Goal: Task Accomplishment & Management: Use online tool/utility

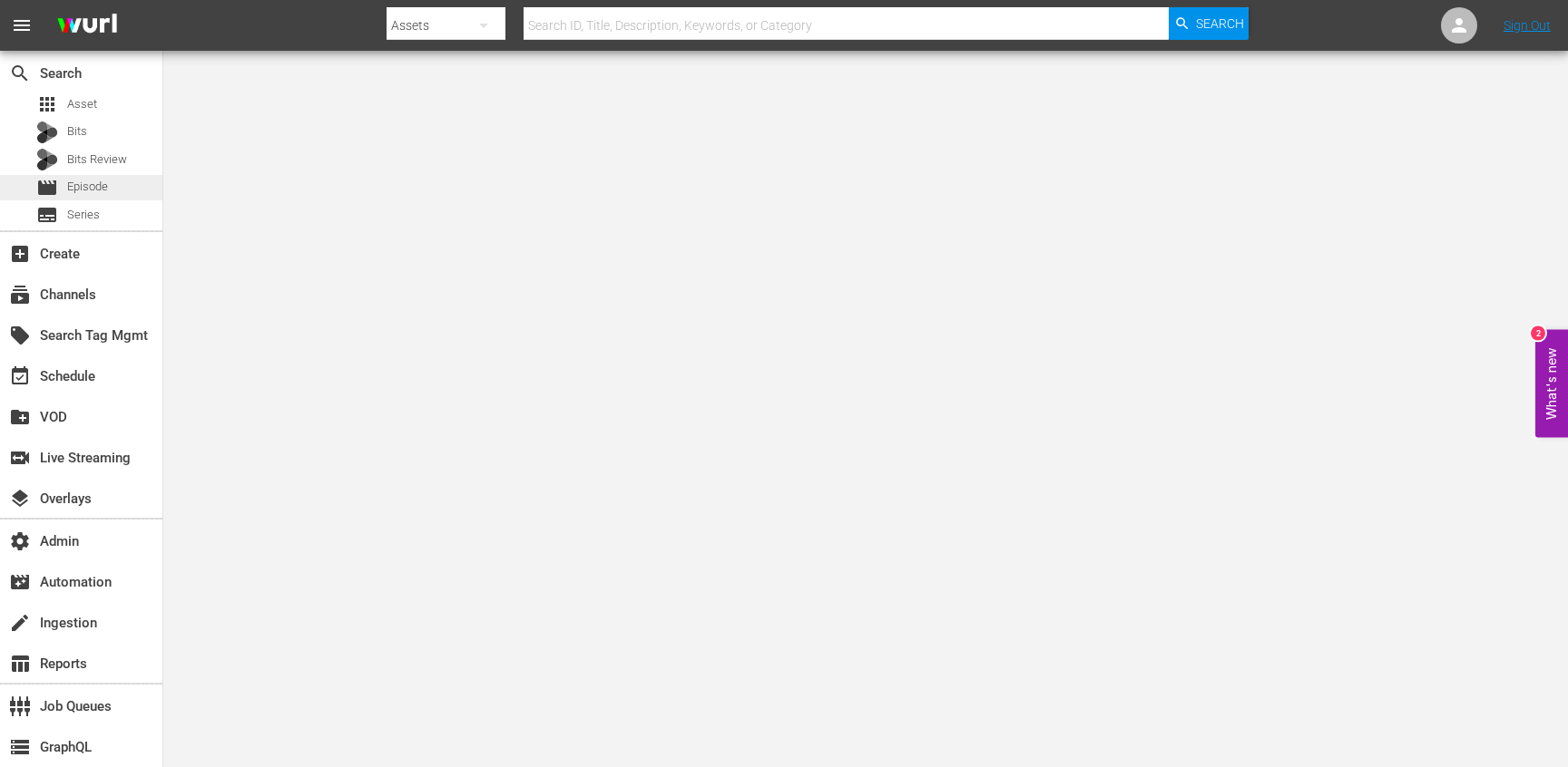
click at [98, 177] on div "movie Episode" at bounding box center [72, 188] width 72 height 25
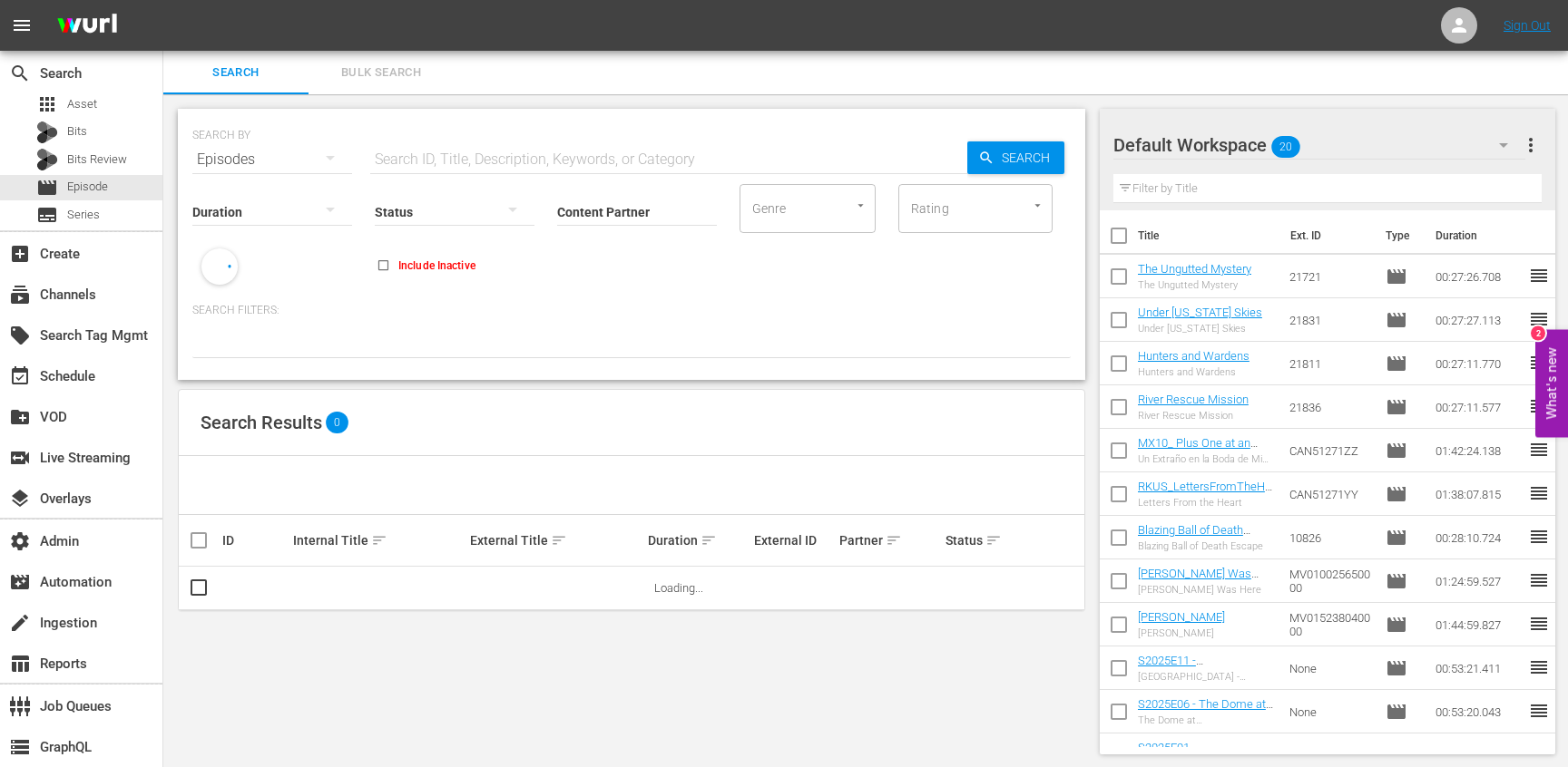
click at [583, 205] on input "Content Partner" at bounding box center [637, 214] width 160 height 65
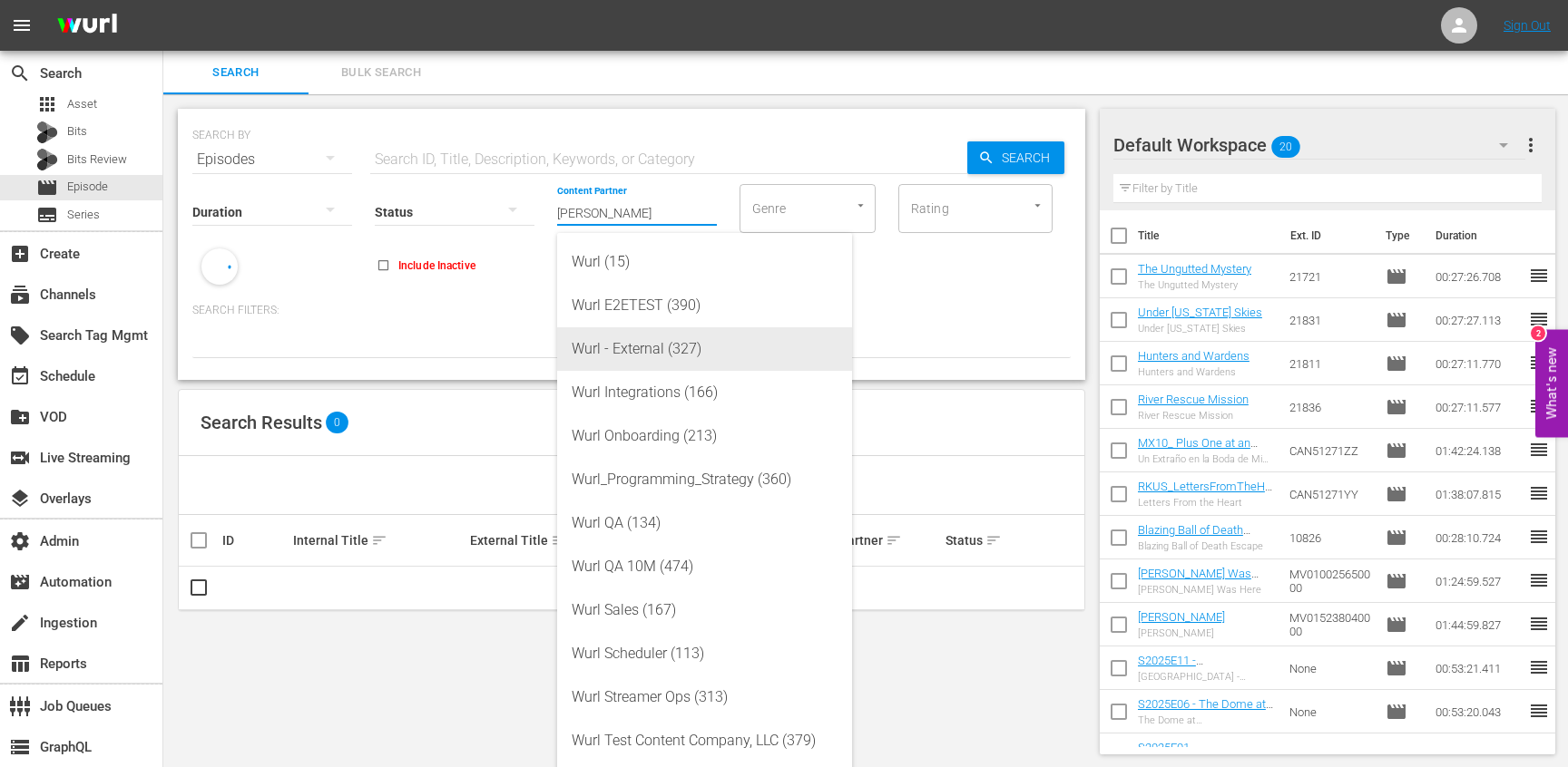
click at [640, 340] on div "Wurl - External (327)" at bounding box center [704, 349] width 265 height 44
type input "Wurl - External (327)"
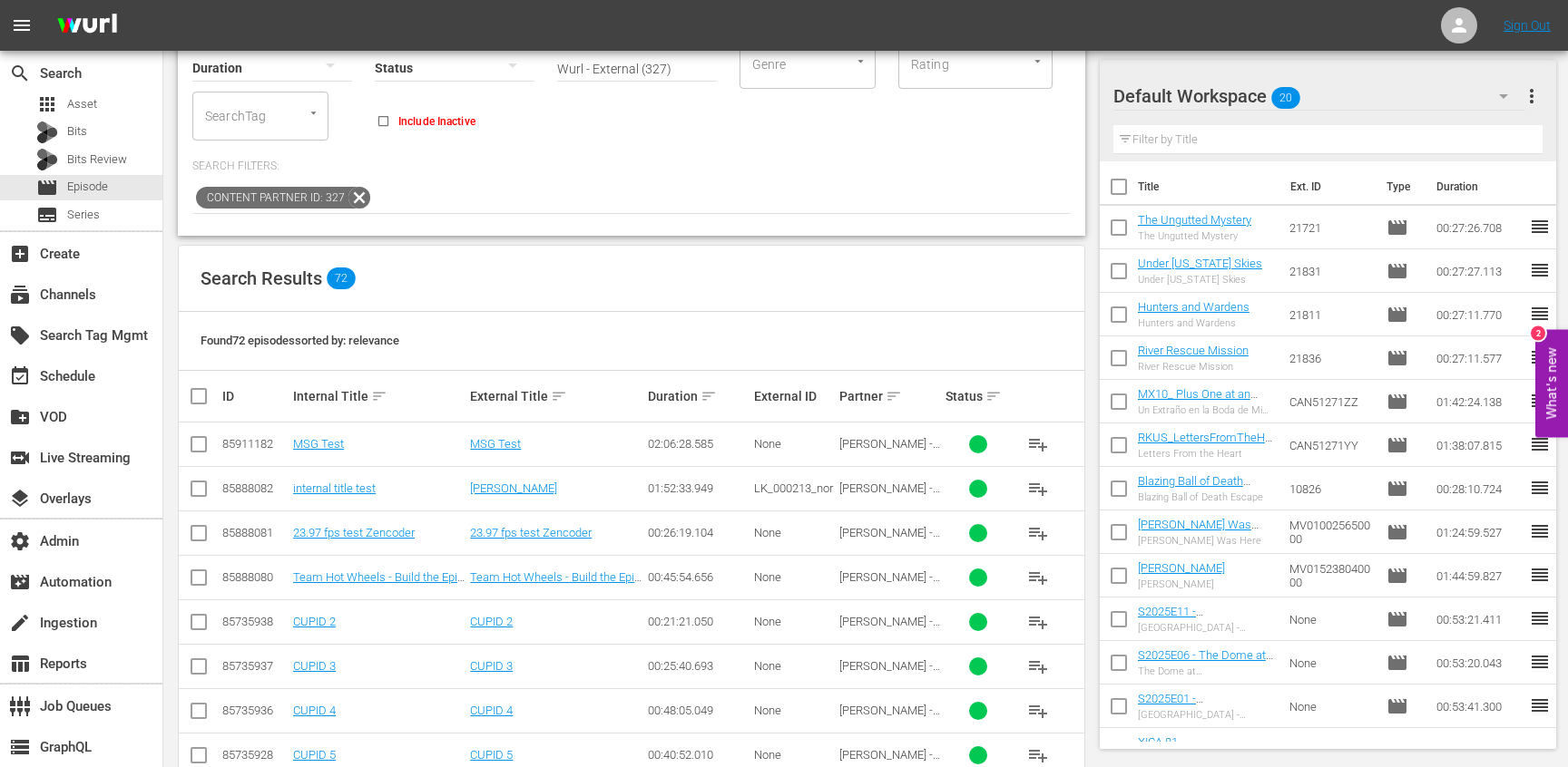
scroll to position [146, 0]
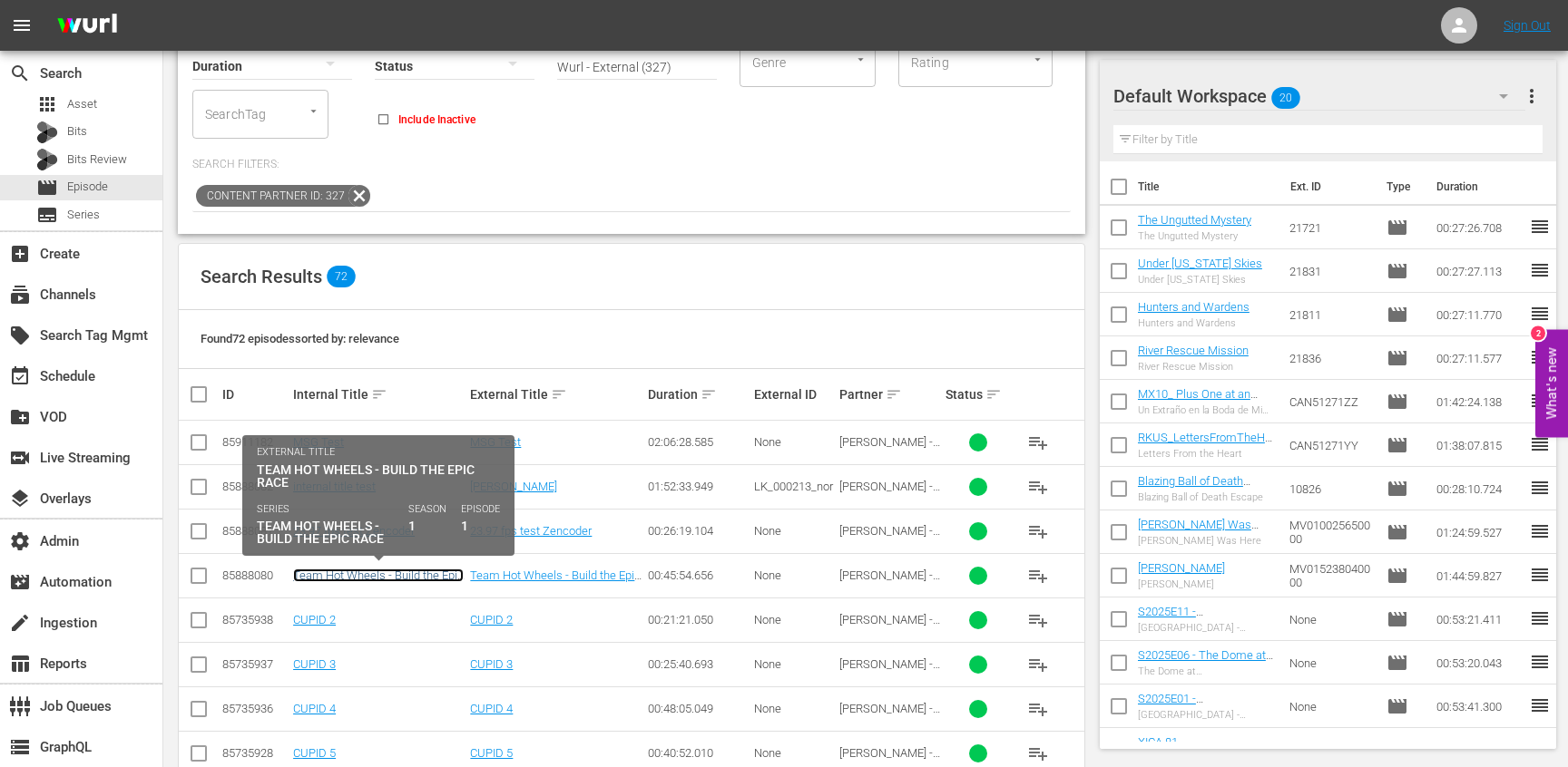
click at [368, 571] on link "Team Hot Wheels - Build the Epic Race" at bounding box center [378, 583] width 171 height 27
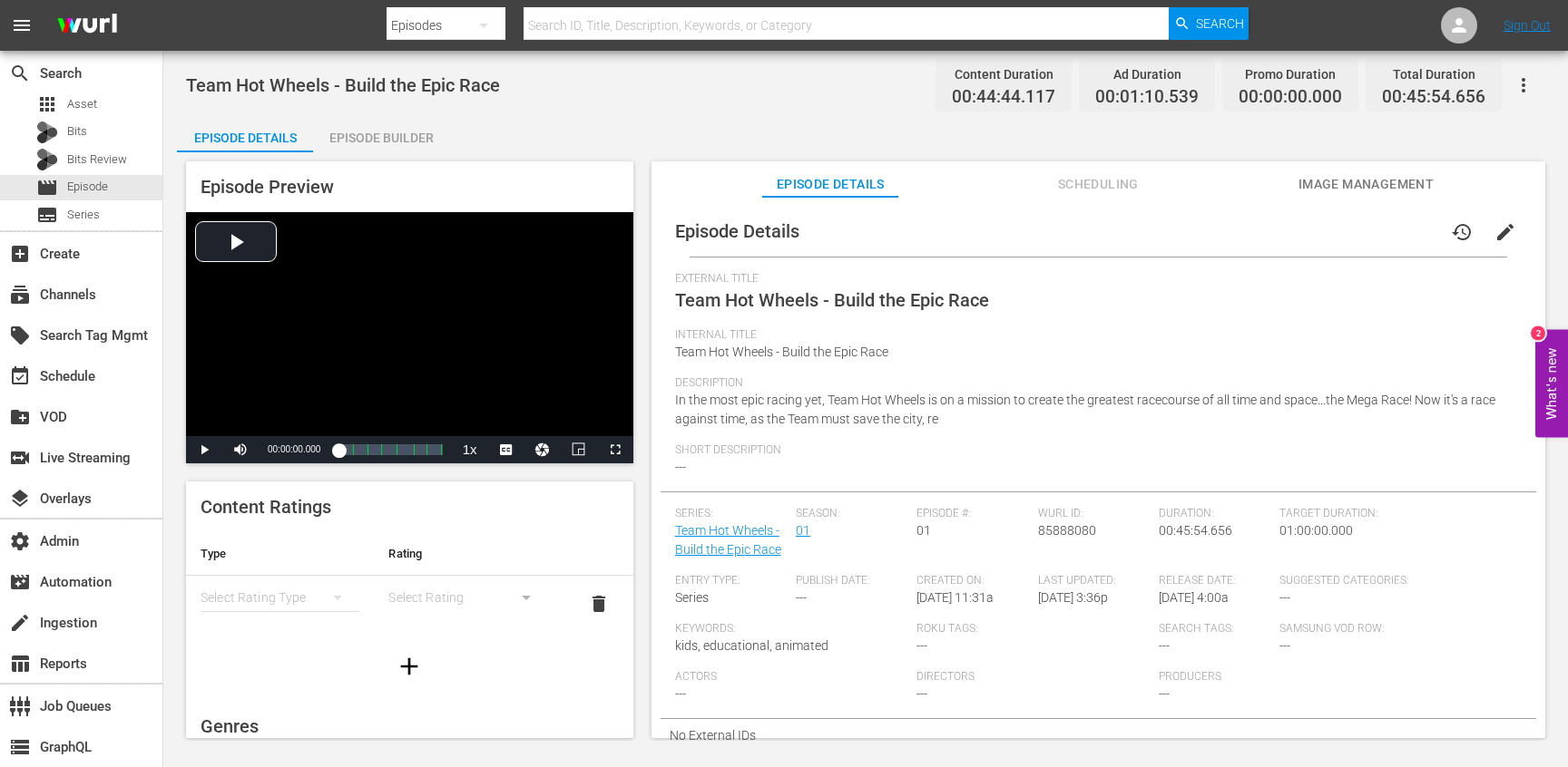
click at [1320, 190] on span "Image Management" at bounding box center [1365, 184] width 136 height 23
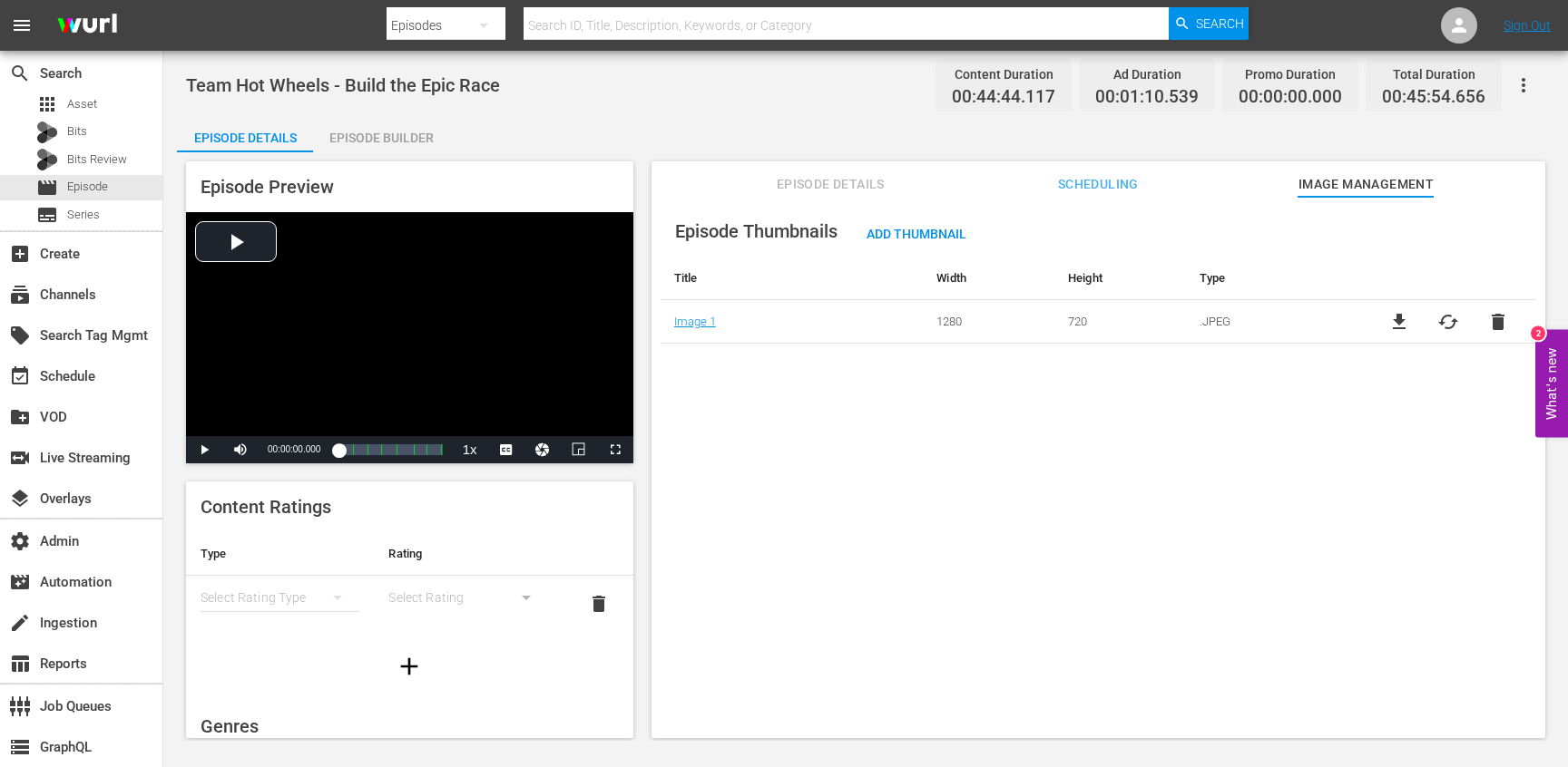
click at [1092, 175] on span "Scheduling" at bounding box center [1098, 184] width 136 height 23
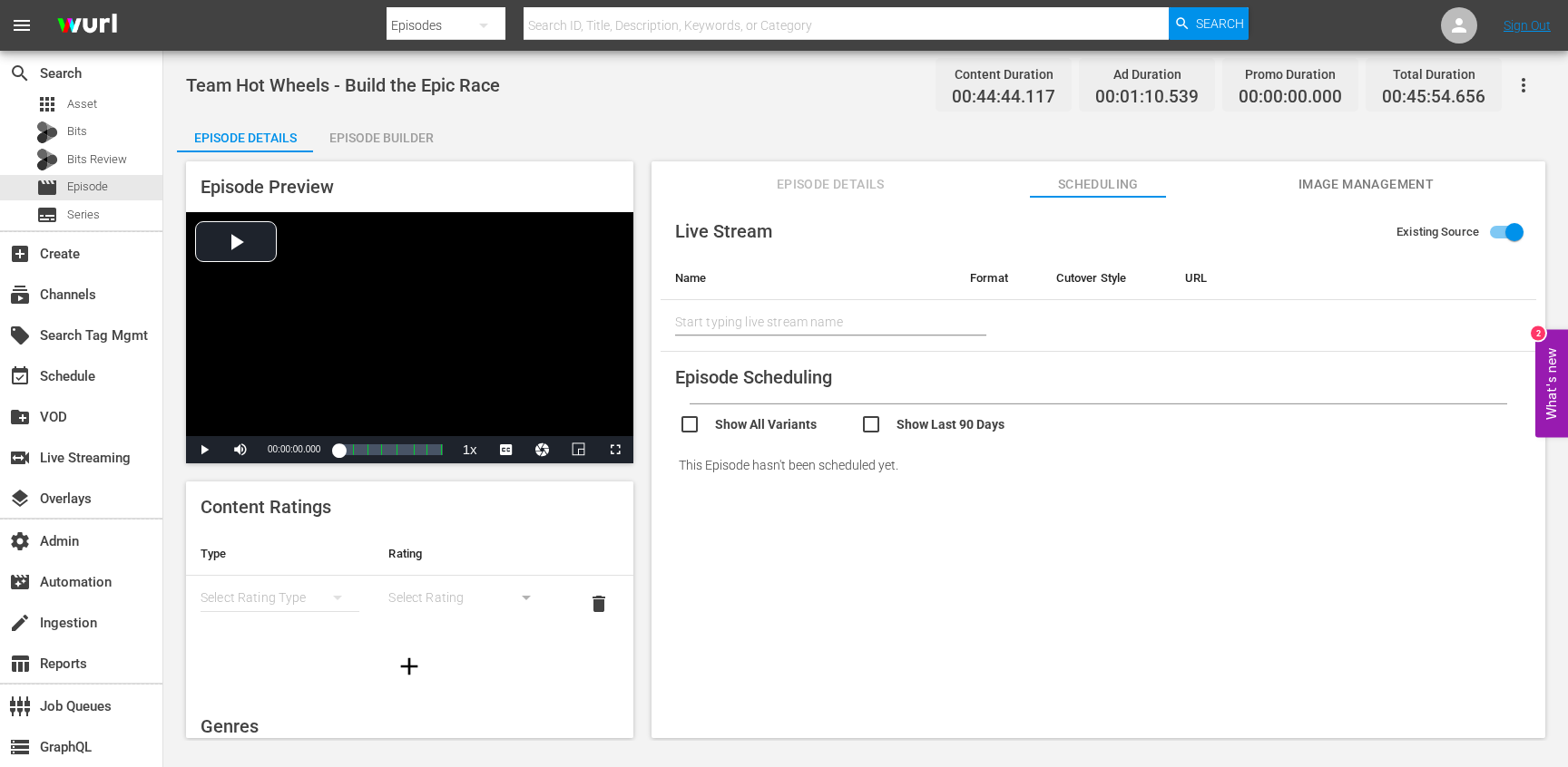
click at [819, 174] on span "Episode Details" at bounding box center [830, 184] width 136 height 23
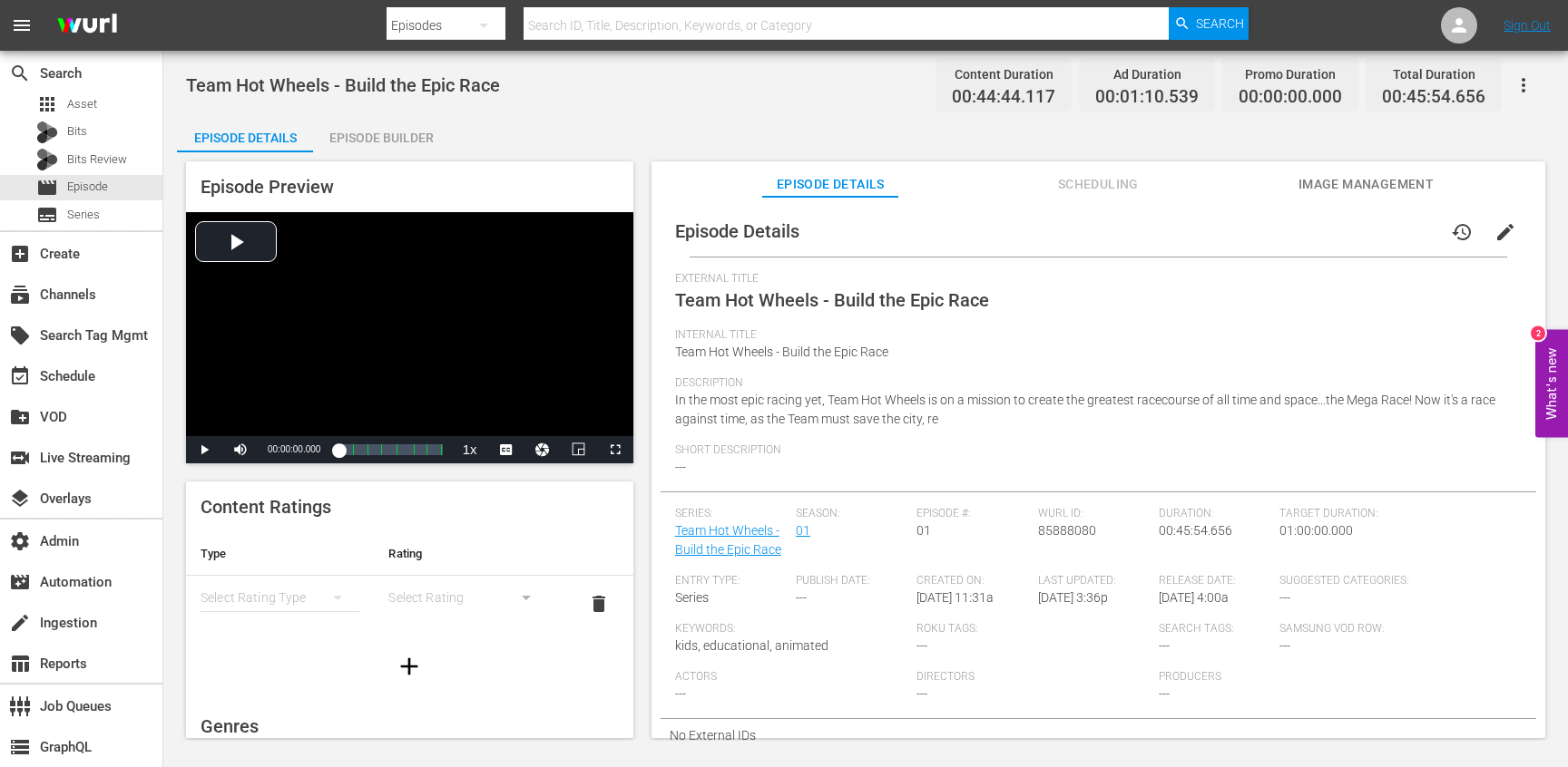
click at [1505, 78] on button "button" at bounding box center [1523, 85] width 44 height 44
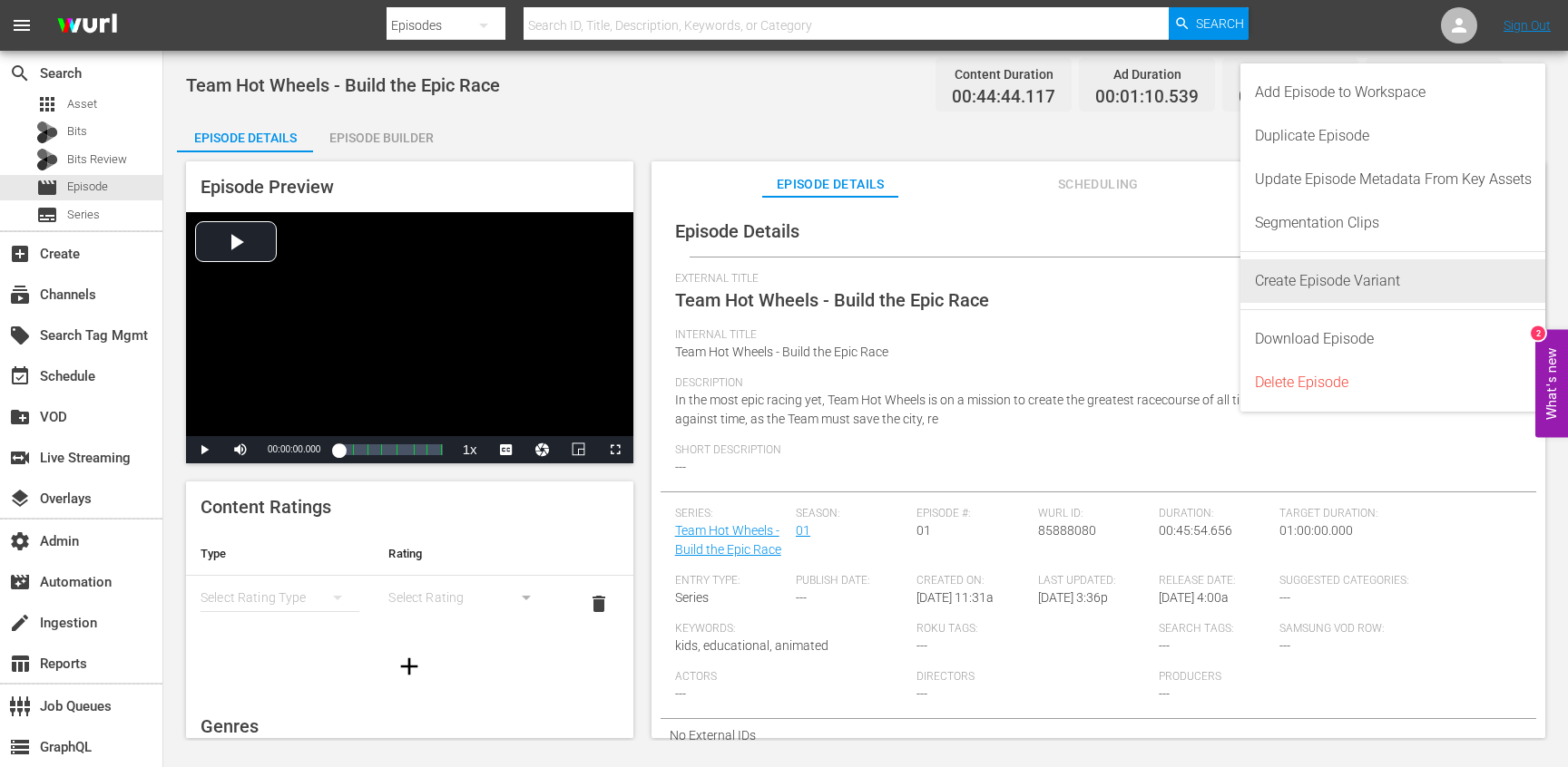
click at [1314, 273] on div "Create Episode Variant" at bounding box center [1393, 281] width 276 height 44
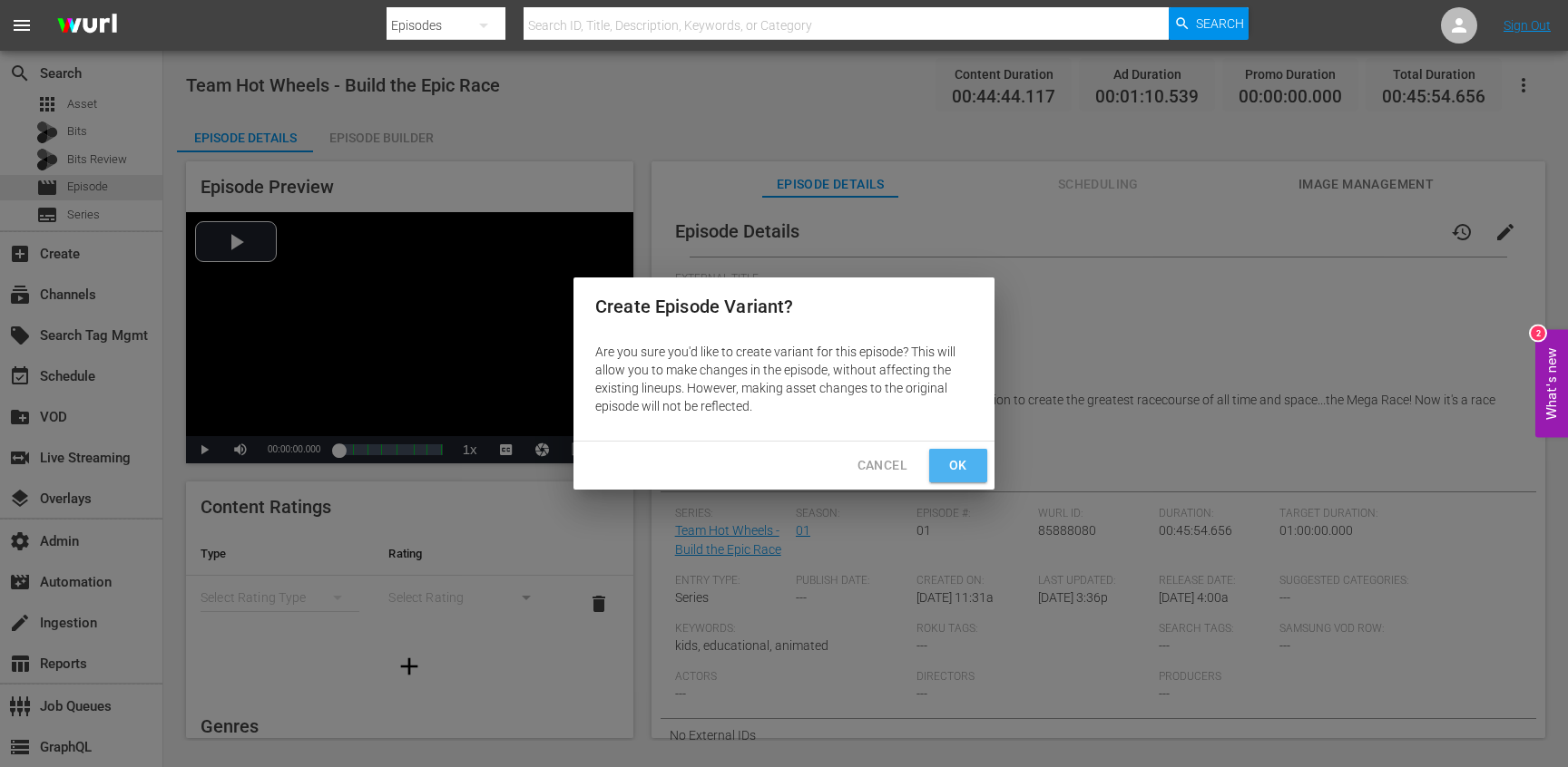
click at [950, 463] on span "Ok" at bounding box center [958, 465] width 29 height 23
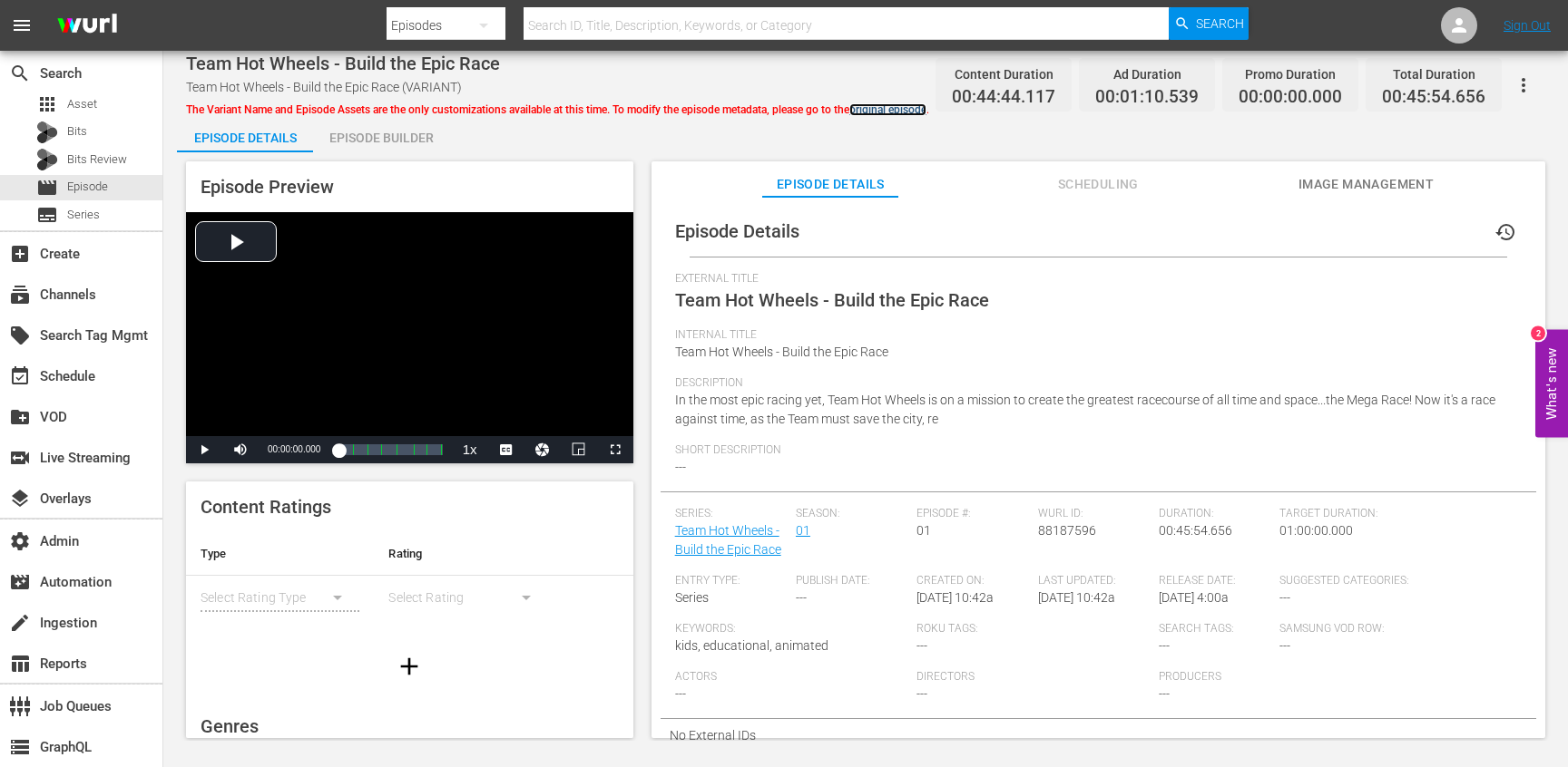
click at [871, 111] on link "original episode" at bounding box center [887, 110] width 77 height 13
click at [213, 59] on span "Team Hot Wheels - Build the Epic Race" at bounding box center [343, 64] width 314 height 22
drag, startPoint x: 213, startPoint y: 59, endPoint x: 291, endPoint y: 56, distance: 78.1
click at [291, 56] on span "Team Hot Wheels - Build the Epic Race" at bounding box center [343, 64] width 314 height 22
click at [235, 74] on div "Team Hot Wheels - Build the Epic Race Team Hot Wheels - Build the Epic Race (VA…" at bounding box center [557, 85] width 742 height 65
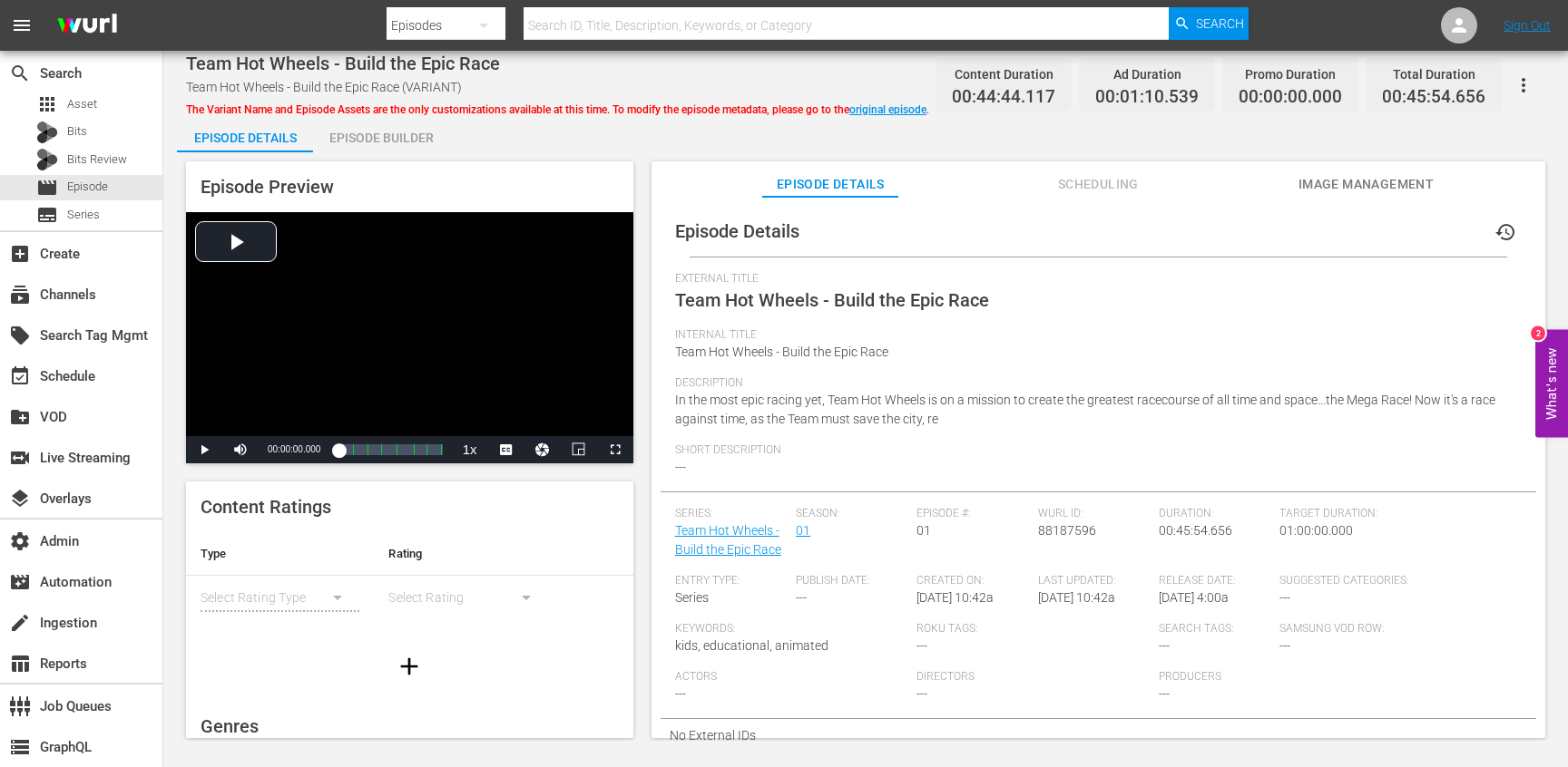
click at [192, 85] on span "Team Hot Wheels - Build the Epic Race (VARIANT)" at bounding box center [324, 87] width 275 height 15
drag, startPoint x: 192, startPoint y: 85, endPoint x: 375, endPoint y: 91, distance: 183.1
click at [375, 91] on span "Team Hot Wheels - Build the Epic Race (VARIANT)" at bounding box center [324, 87] width 275 height 15
copy span "Team Hot Wheels - Build the Epic Race"
click at [893, 113] on link "original episode" at bounding box center [887, 110] width 77 height 13
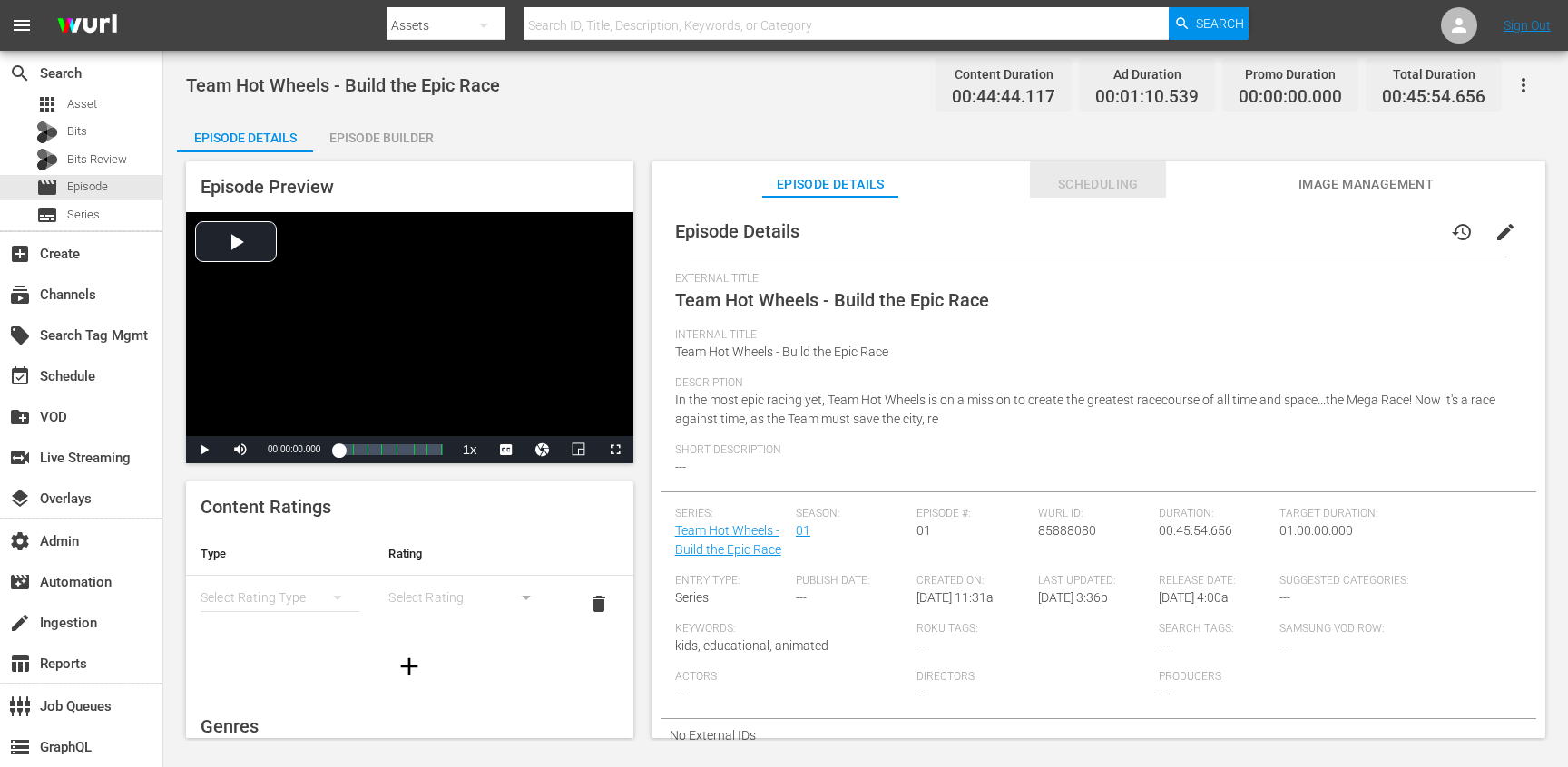
click at [1123, 197] on button "Scheduling" at bounding box center [1098, 180] width 136 height 36
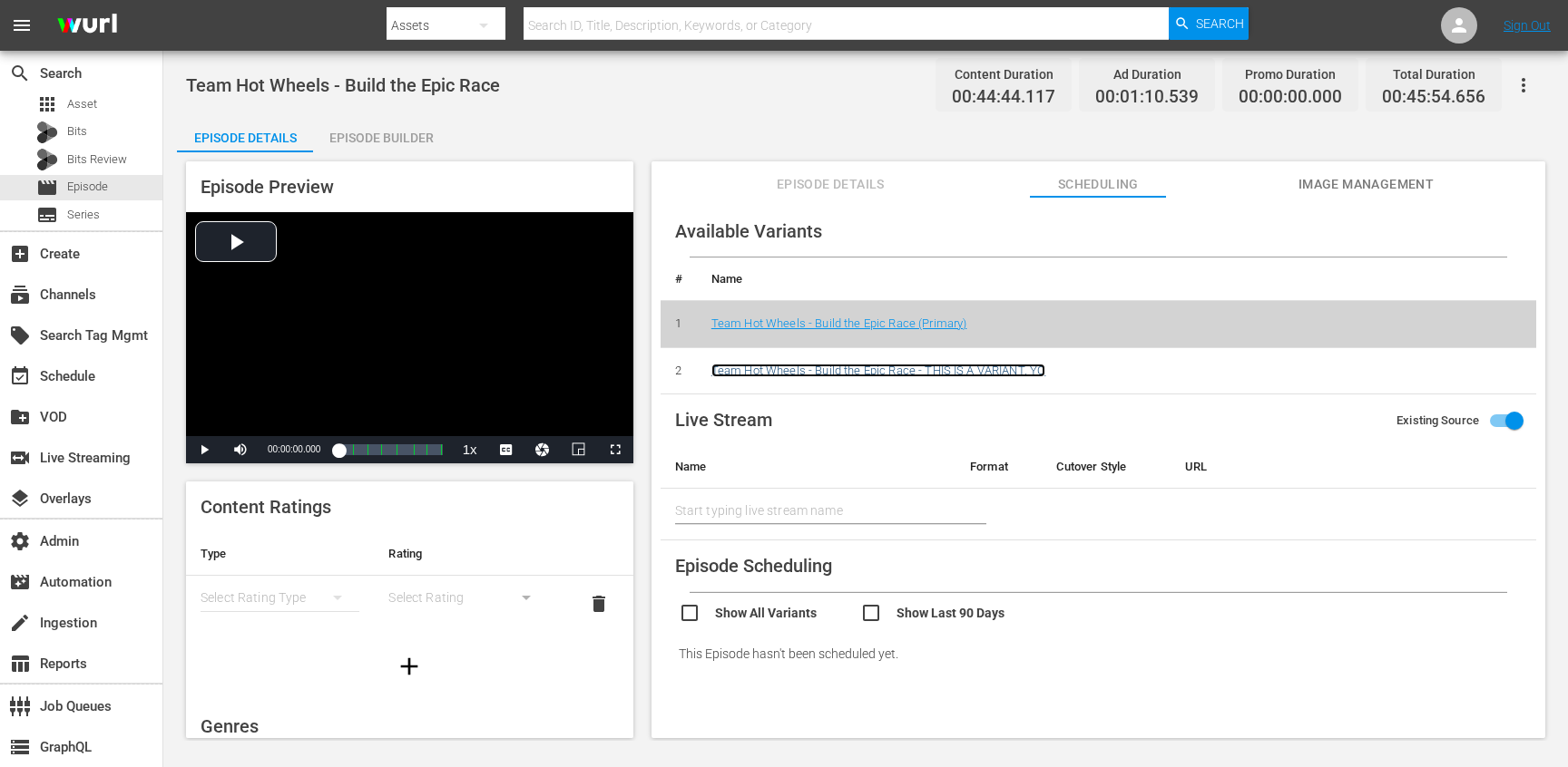
click at [917, 374] on link "Team Hot Wheels - Build the Epic Race - THIS IS A VARIANT, YO" at bounding box center [878, 370] width 335 height 14
